Goal: Transaction & Acquisition: Subscribe to service/newsletter

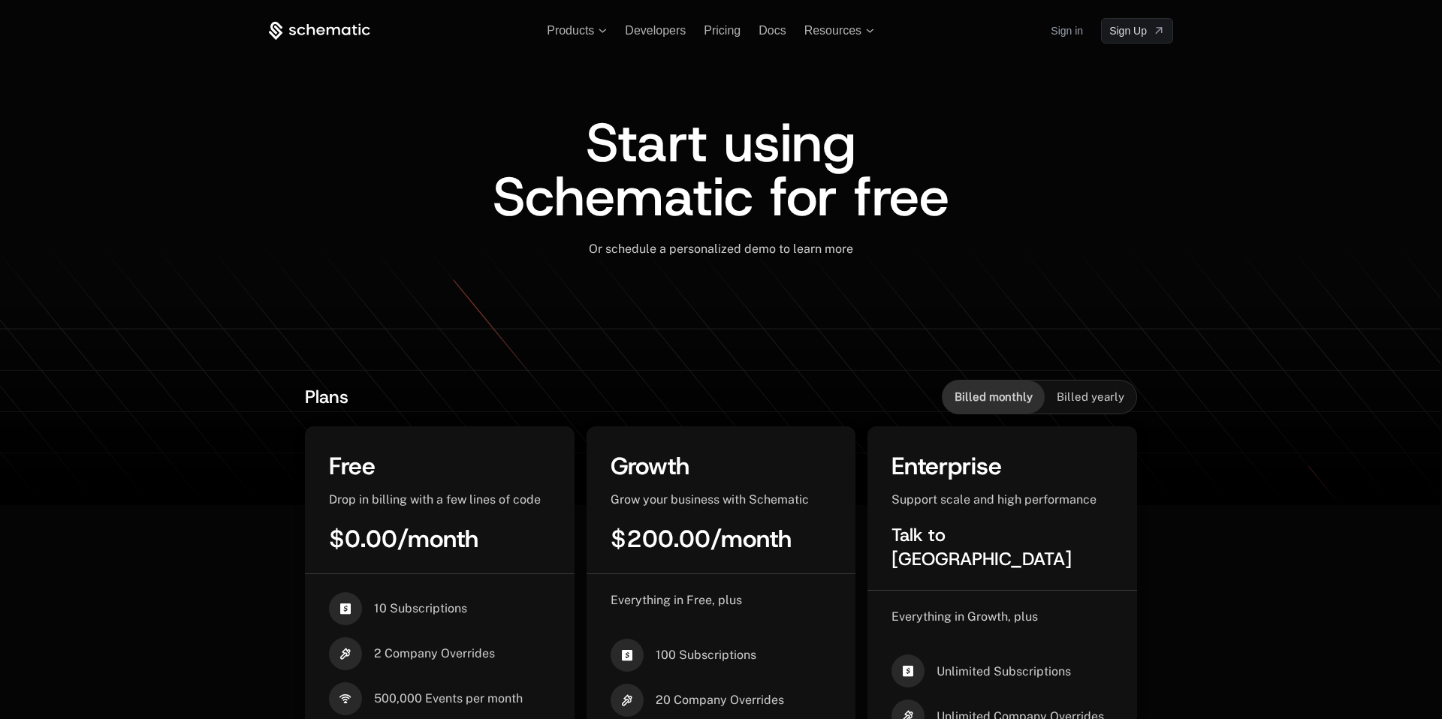
click at [330, 35] on icon at bounding box center [319, 31] width 101 height 19
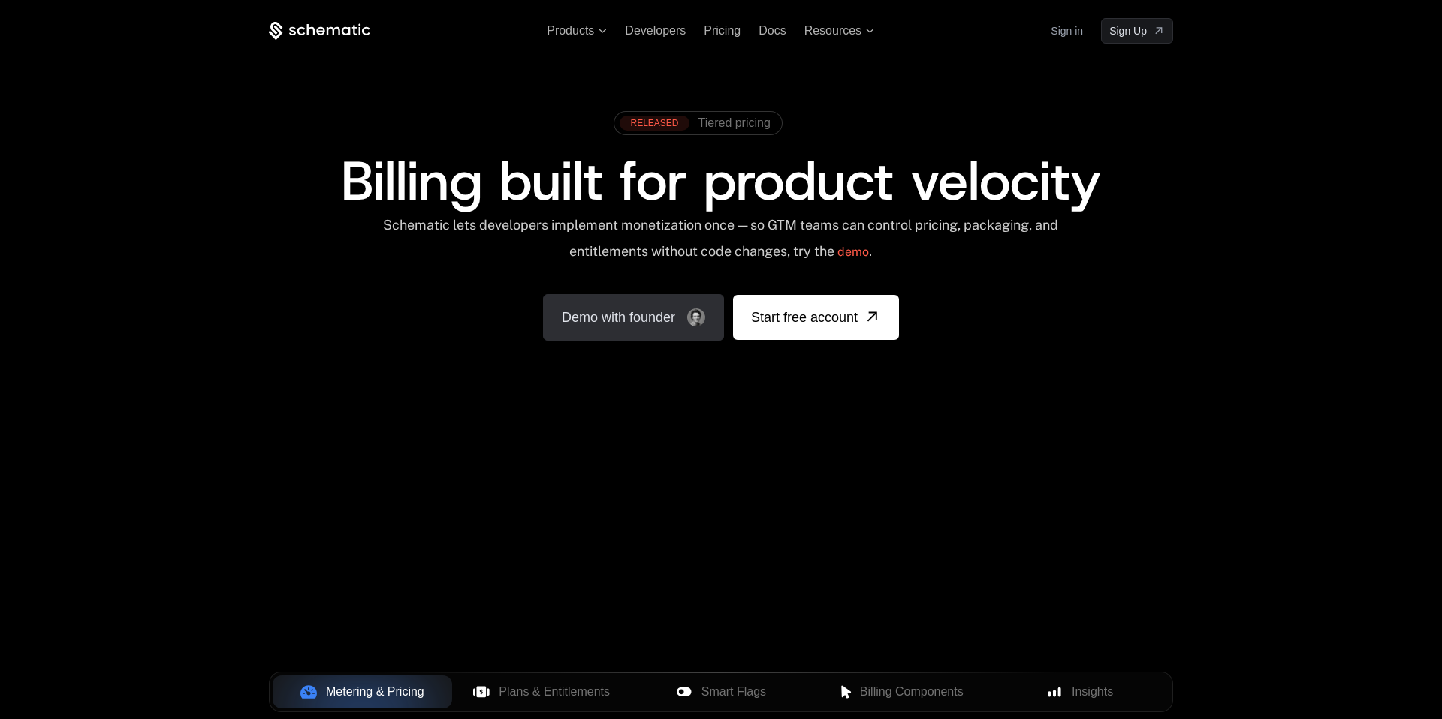
click at [623, 324] on link "Demo with founder" at bounding box center [633, 317] width 181 height 47
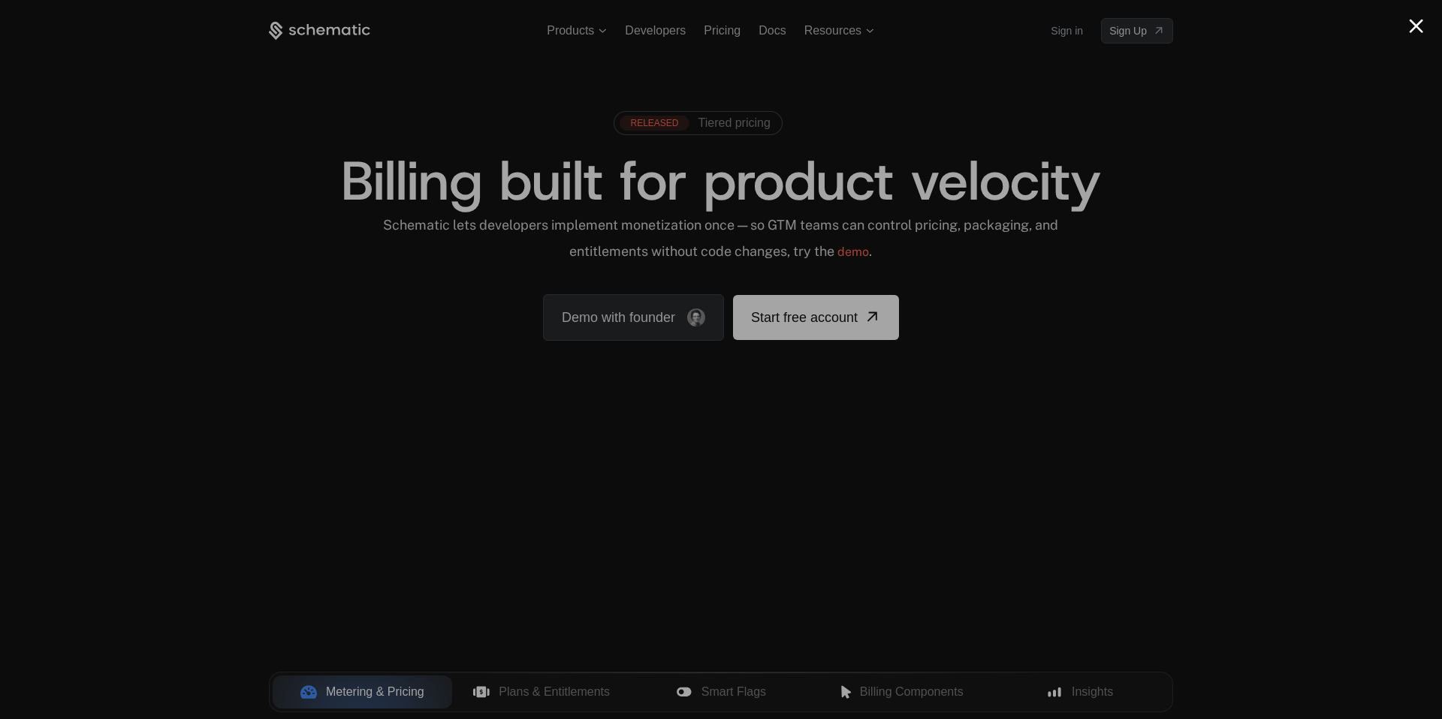
click at [1135, 401] on div at bounding box center [721, 359] width 1442 height 719
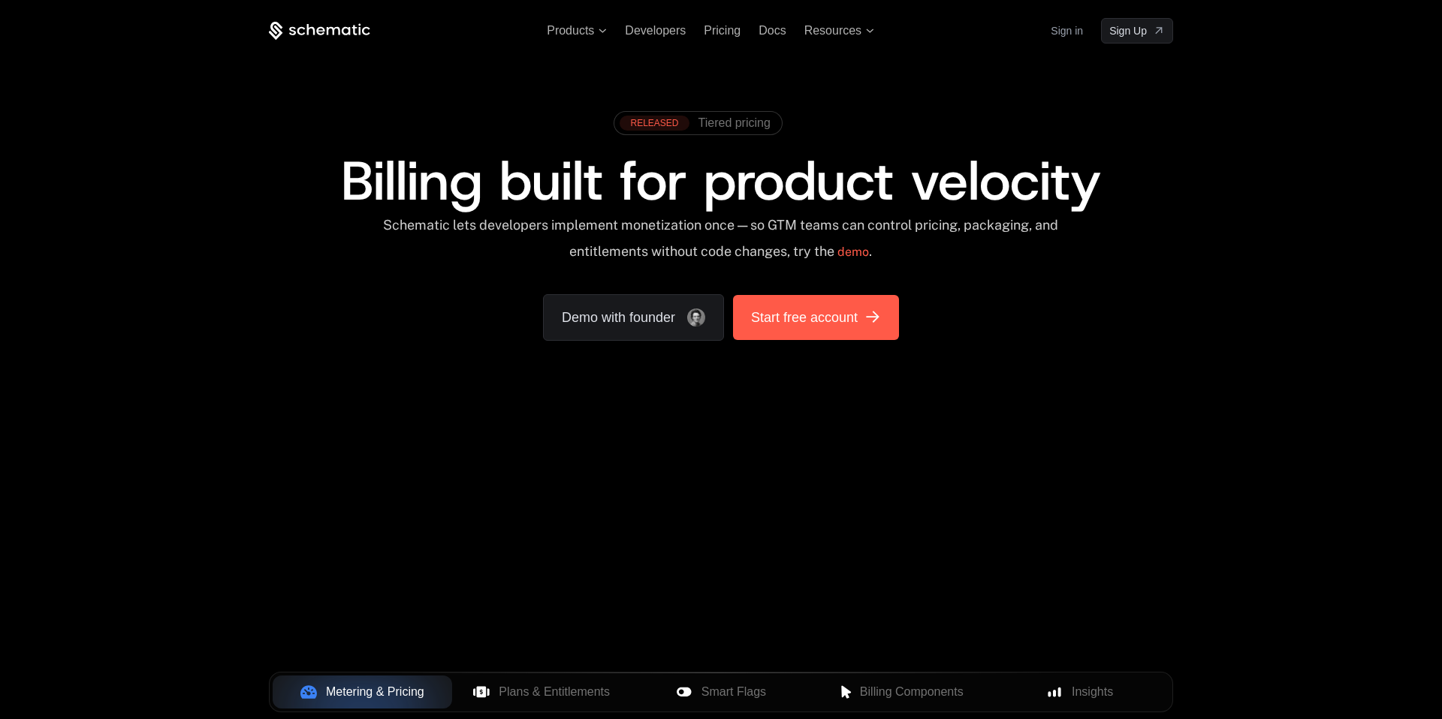
click at [796, 328] on link "Start free account" at bounding box center [816, 317] width 166 height 45
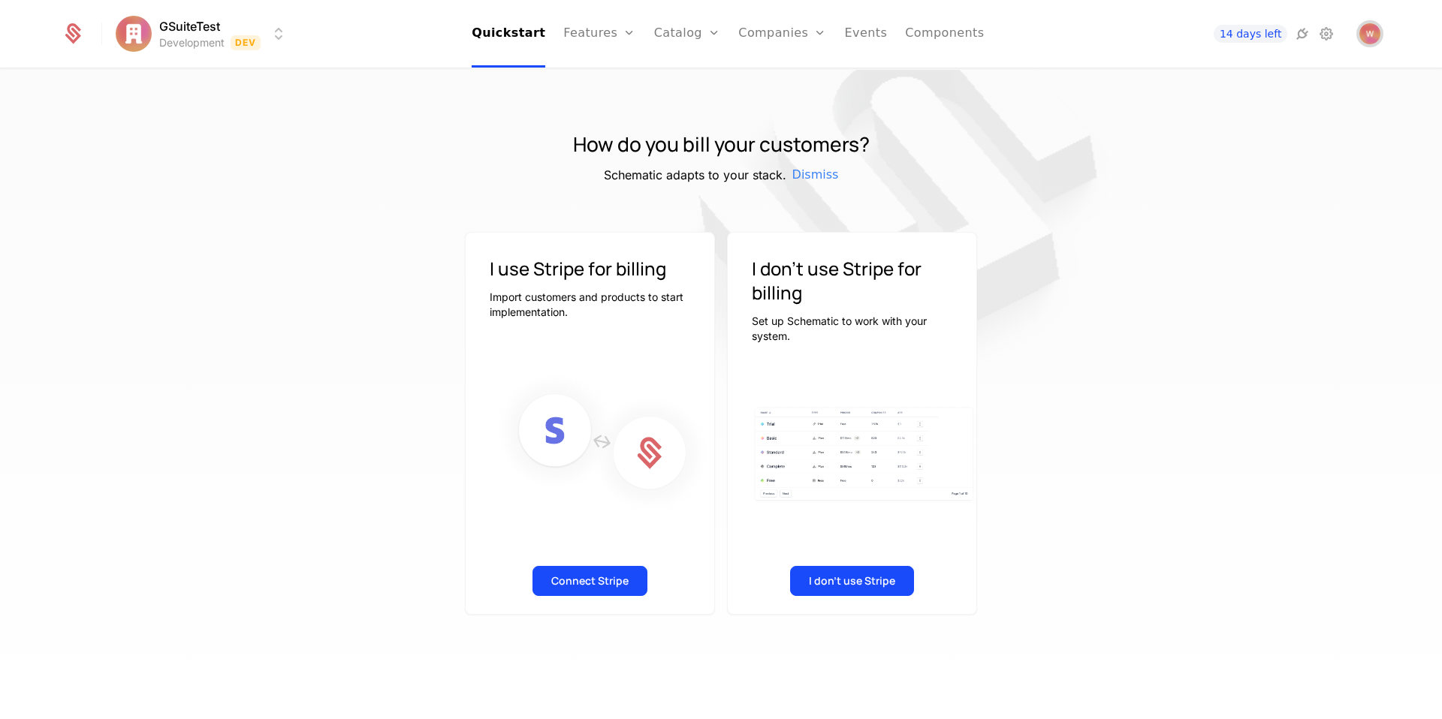
click at [1368, 35] on img "Open user button" at bounding box center [1369, 33] width 21 height 21
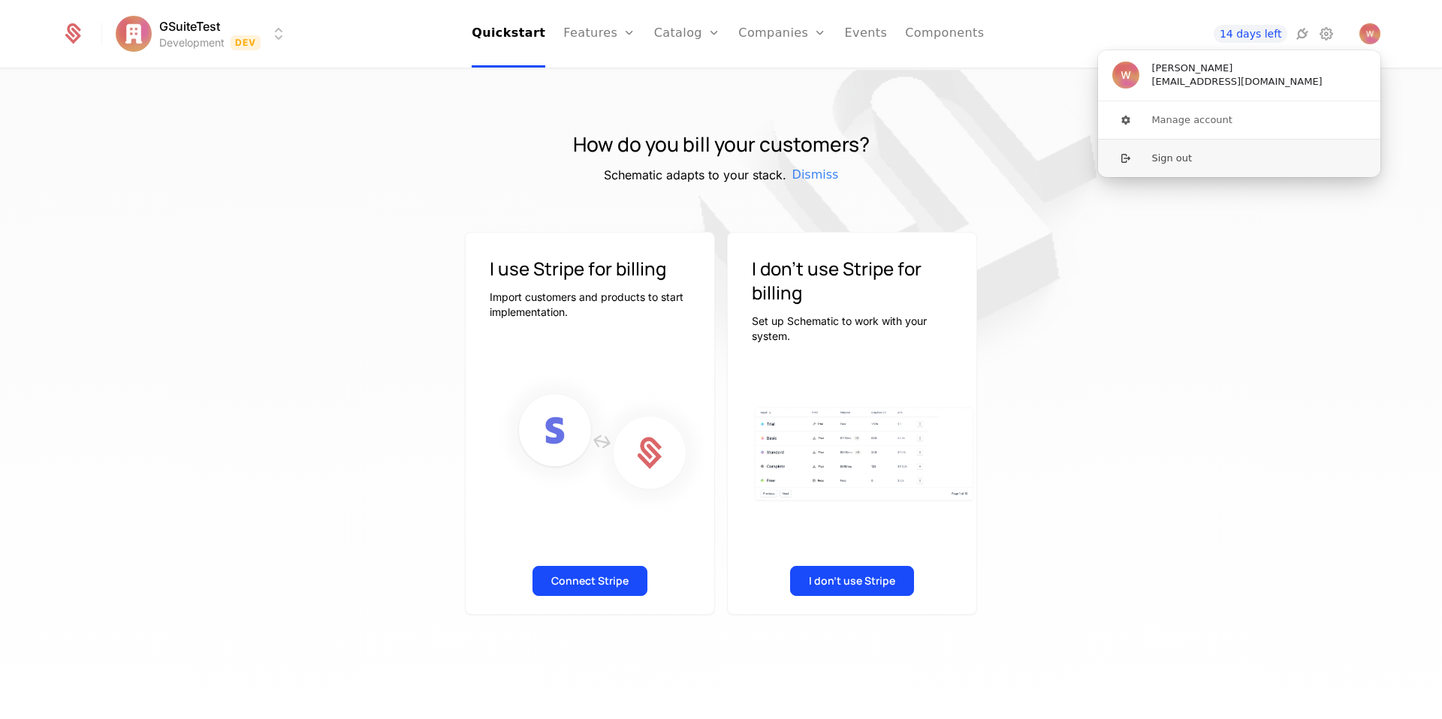
click at [1162, 154] on button "Sign out" at bounding box center [1239, 158] width 284 height 38
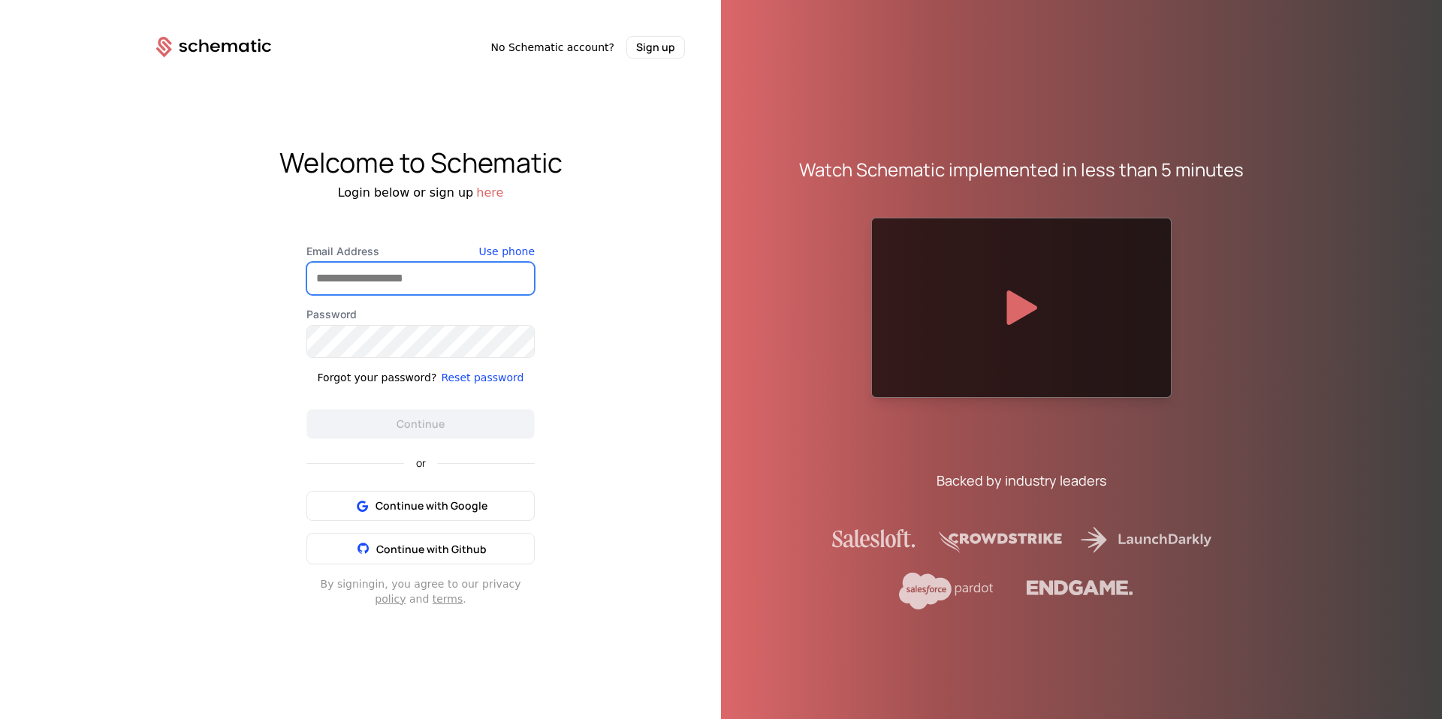
click at [414, 282] on input "Email Address" at bounding box center [420, 279] width 227 height 32
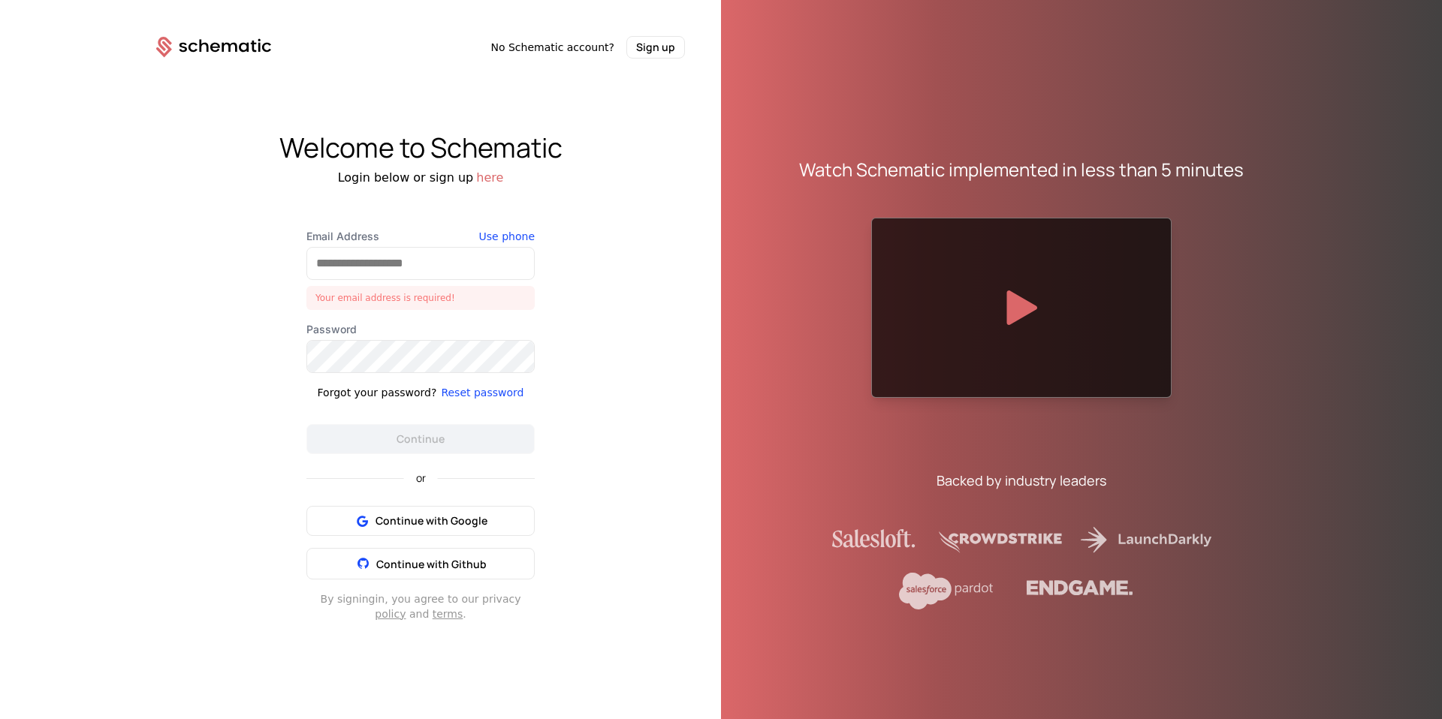
click at [291, 270] on div "Email Address Your email address is required! Use phone Password Forgot your pa…" at bounding box center [420, 425] width 300 height 393
click at [191, 293] on div "Welcome to Schematic Login below or sign up here Email Address Your email addre…" at bounding box center [420, 377] width 601 height 637
click at [644, 221] on div "Welcome to Schematic Login below or sign up here Email Address Your email addre…" at bounding box center [420, 377] width 601 height 637
click at [384, 261] on input "Email Address" at bounding box center [420, 264] width 227 height 32
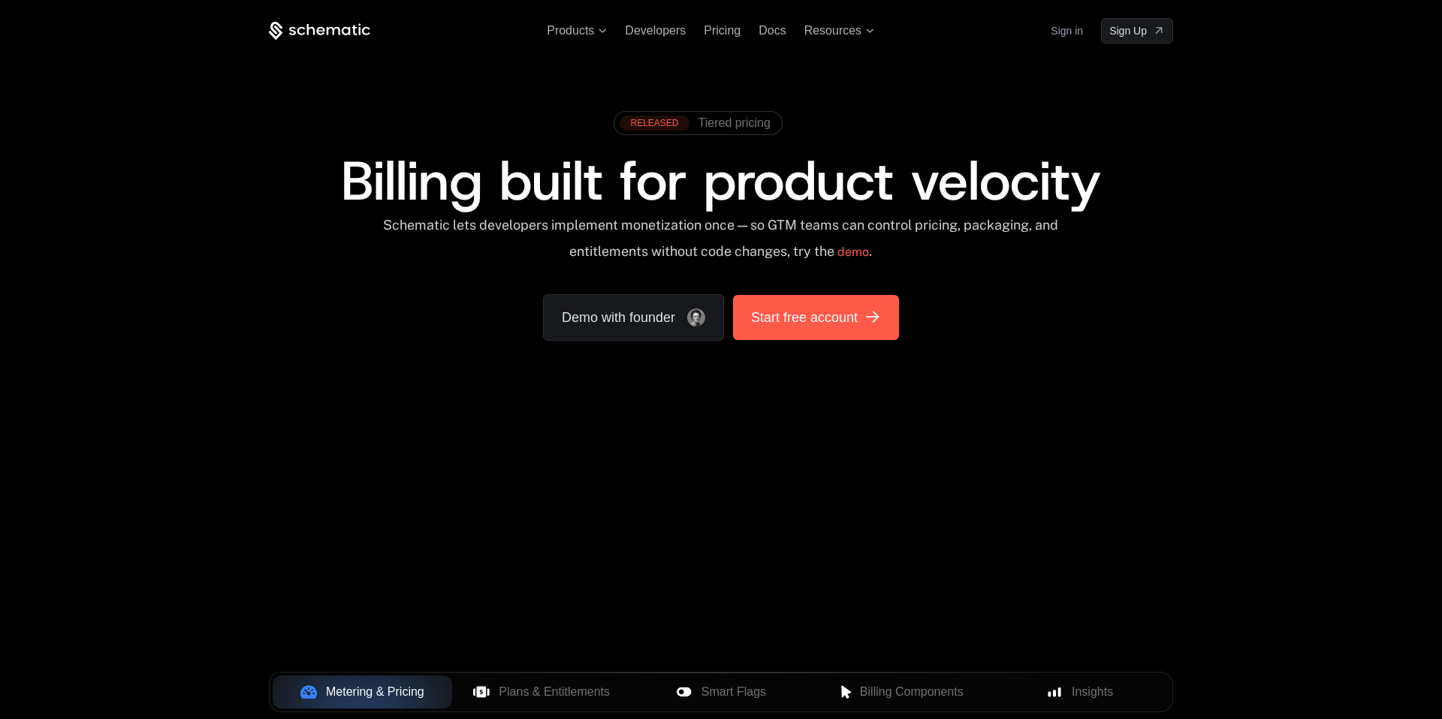
click at [836, 317] on span "Start free account" at bounding box center [804, 317] width 107 height 21
click at [861, 318] on link "Start free account" at bounding box center [816, 317] width 166 height 45
click at [788, 318] on span "Start free account" at bounding box center [804, 317] width 107 height 21
click at [782, 323] on span "Start free account" at bounding box center [804, 317] width 107 height 21
click at [852, 327] on span "Start free account" at bounding box center [804, 317] width 107 height 21
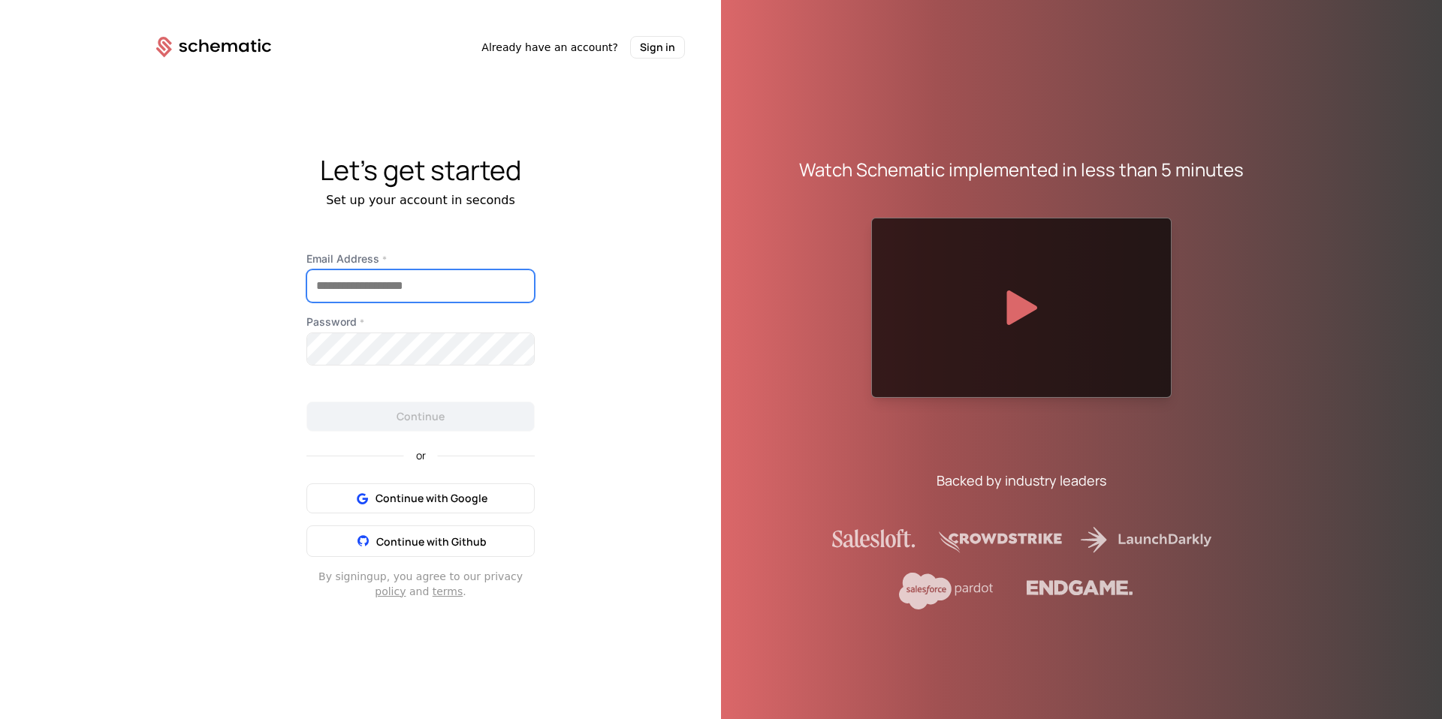
click at [381, 300] on input "Email Address *" at bounding box center [420, 286] width 227 height 32
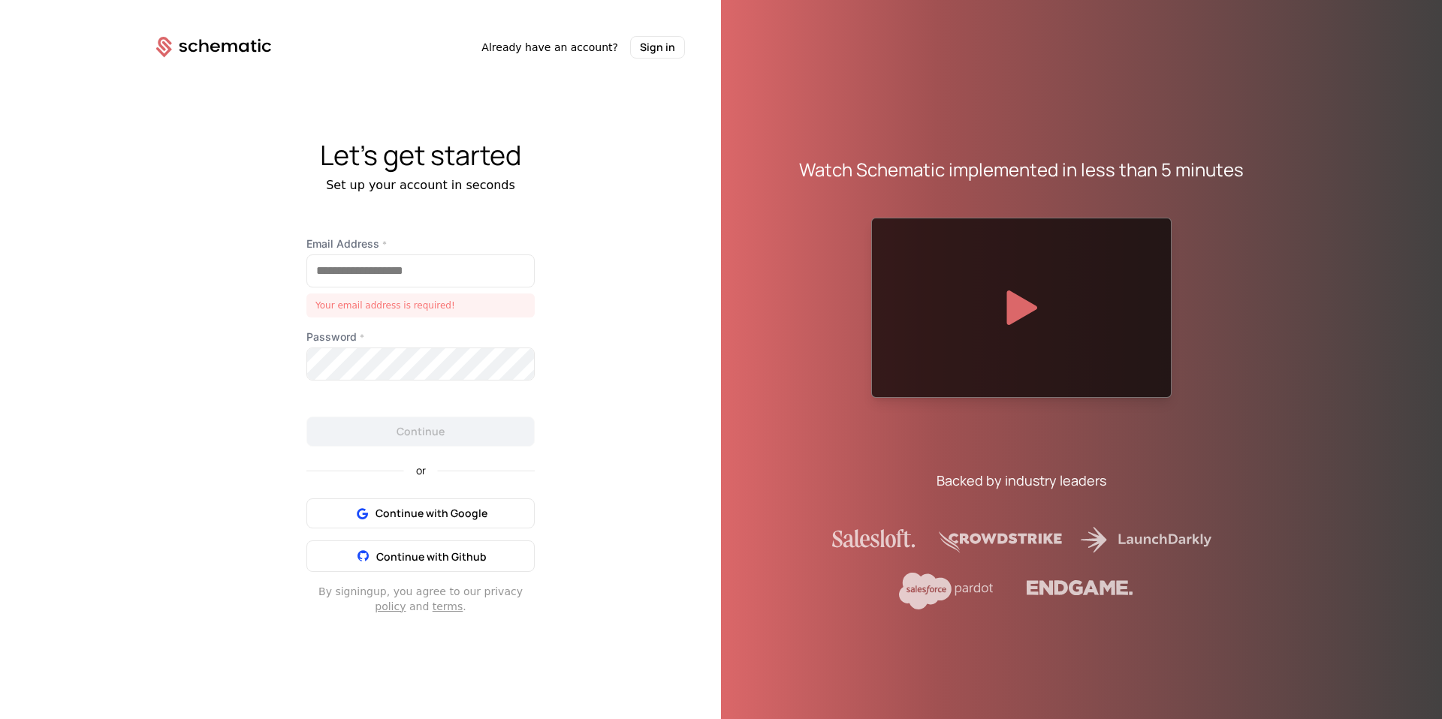
click at [505, 233] on div "Let's get started Set up your account in seconds Email Address * Your email add…" at bounding box center [420, 377] width 601 height 637
click at [603, 234] on div "Let's get started Set up your account in seconds Email Address * Your email add…" at bounding box center [420, 377] width 601 height 637
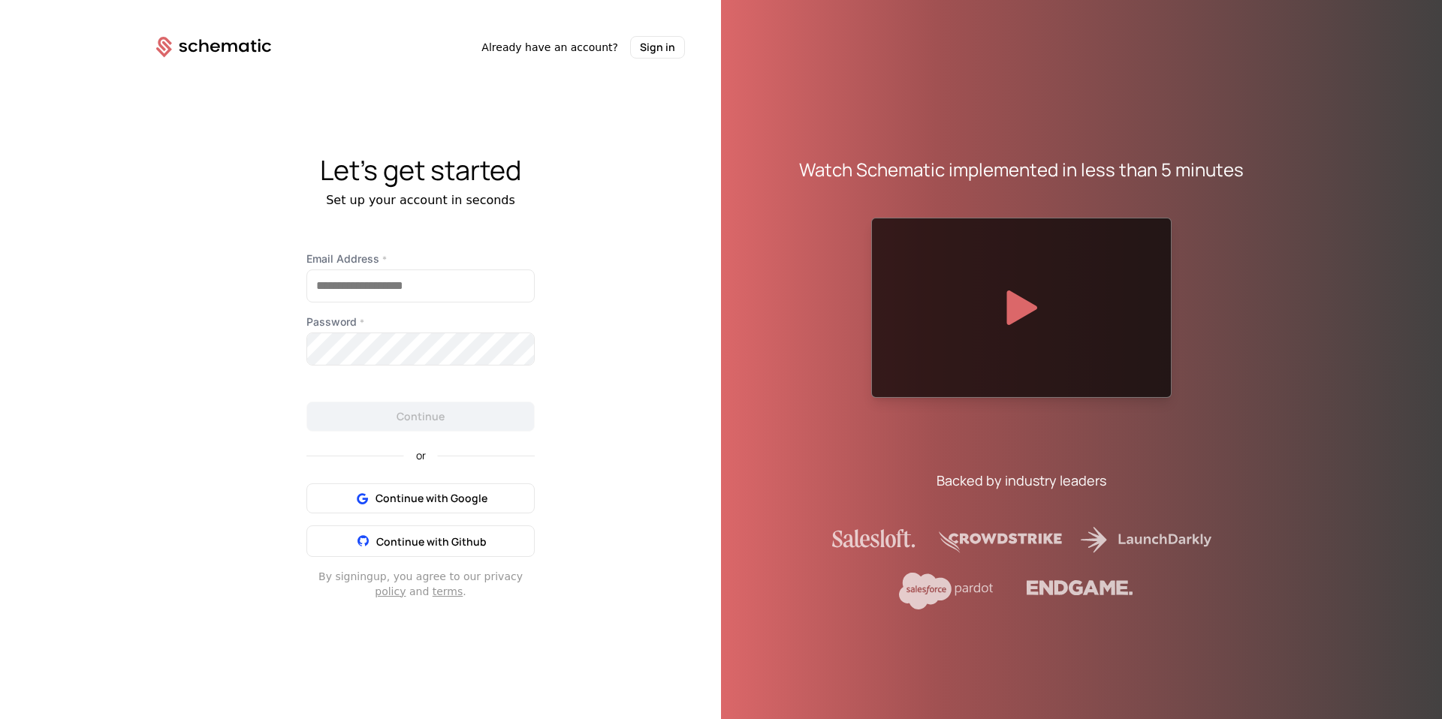
click at [178, 46] on icon at bounding box center [213, 47] width 115 height 21
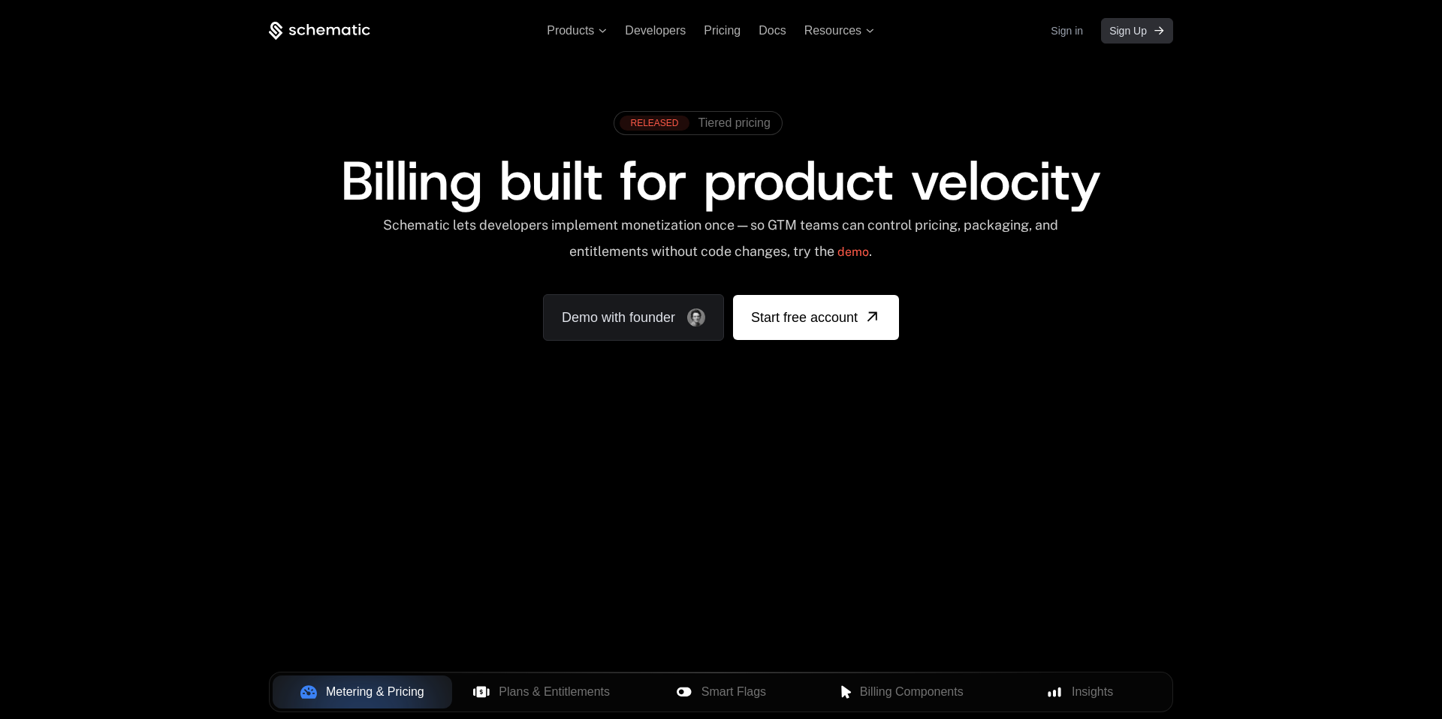
click at [1127, 31] on span "Sign Up" at bounding box center [1128, 30] width 38 height 15
